Goal: Task Accomplishment & Management: Manage account settings

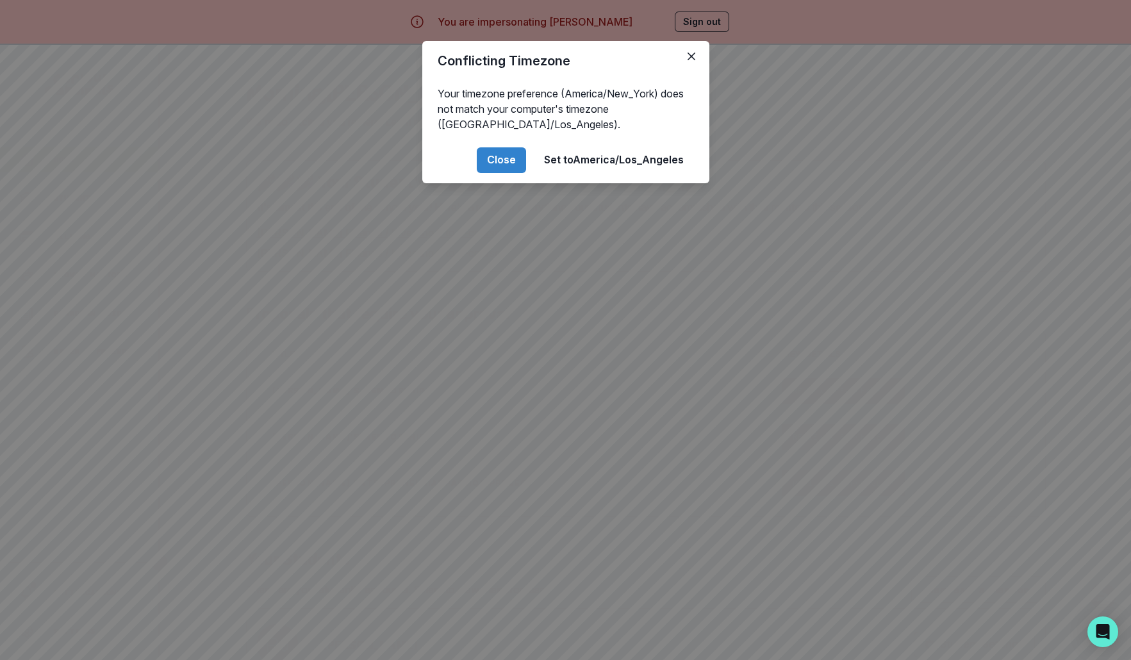
click at [511, 454] on div "Conflicting Timezone Your timezone preference (America/New_York) does not match…" at bounding box center [565, 330] width 1131 height 660
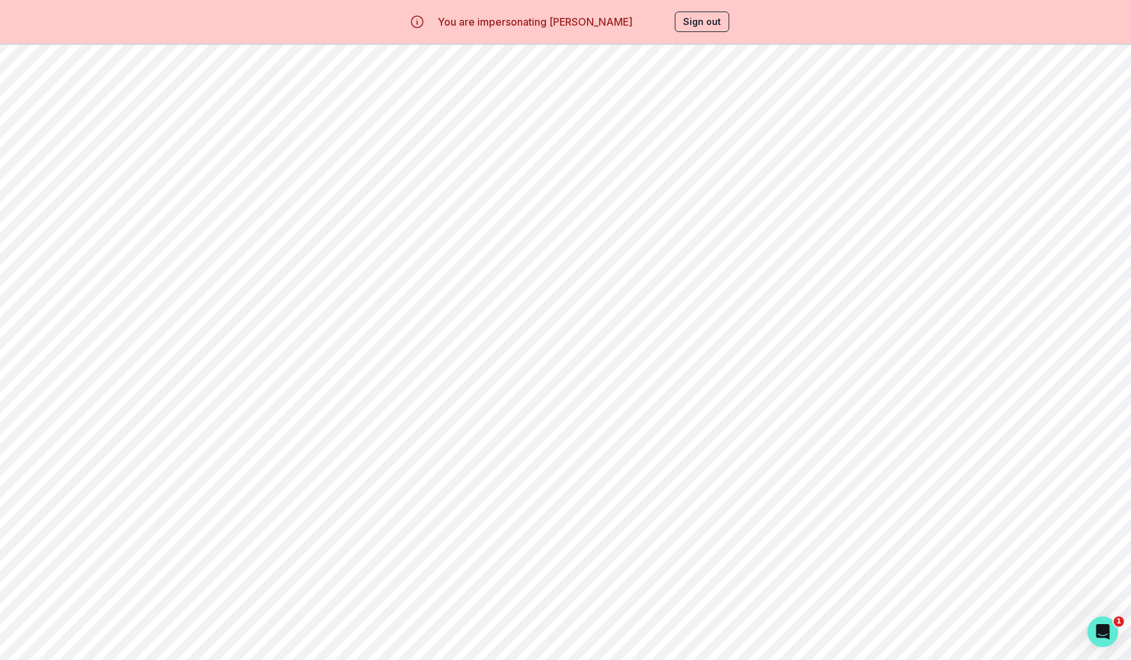
scroll to position [45, 0]
click at [633, 574] on p "[PERSON_NAME]" at bounding box center [668, 568] width 171 height 13
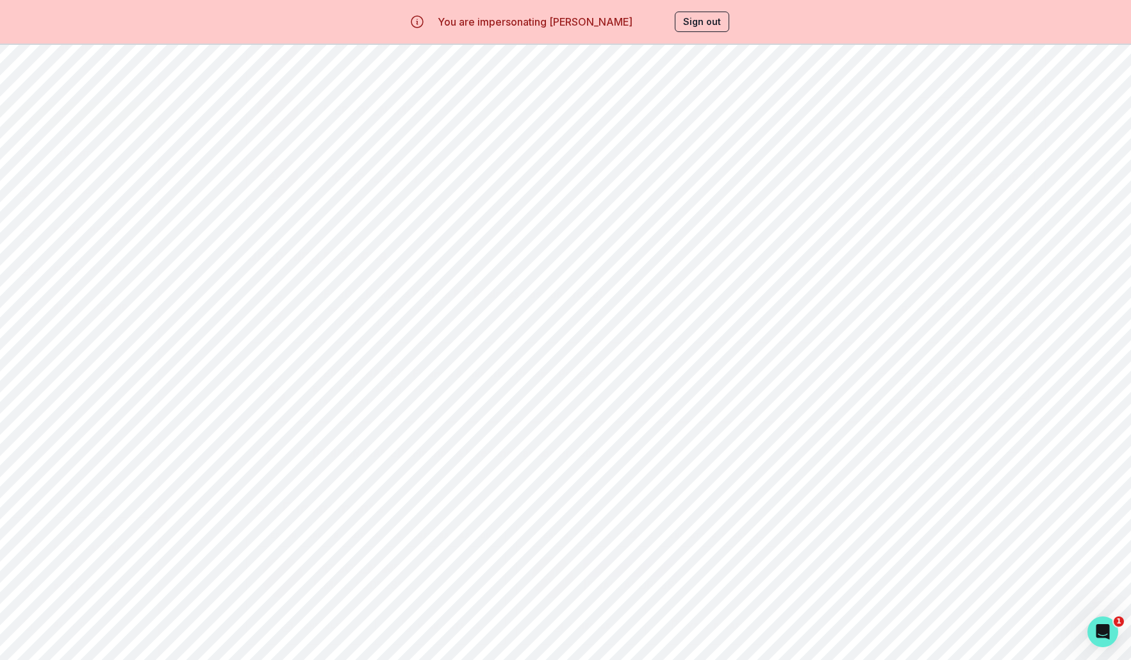
click at [699, 29] on button "Sign out" at bounding box center [702, 22] width 54 height 21
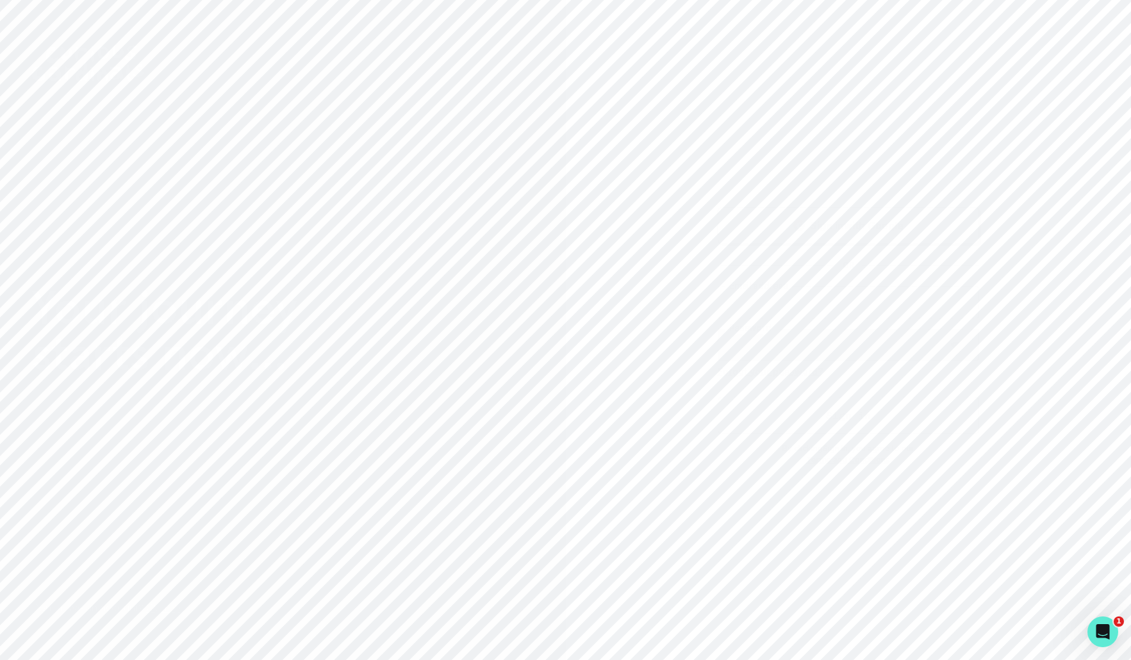
type input "[EMAIL_ADDRESS][DOMAIN_NAME]"
